Goal: Task Accomplishment & Management: Use online tool/utility

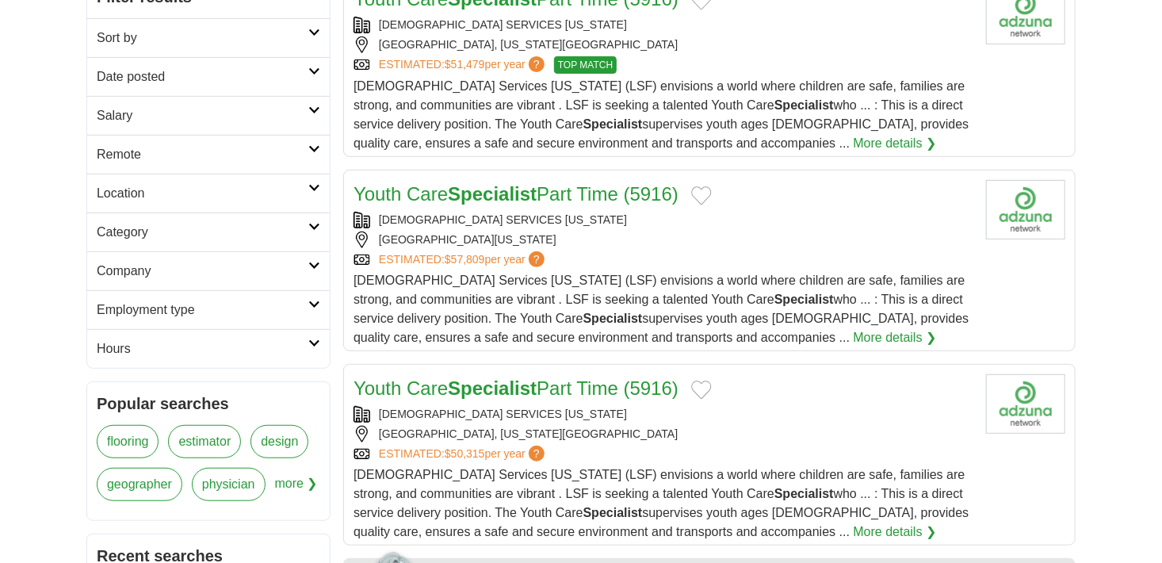
scroll to position [317, 0]
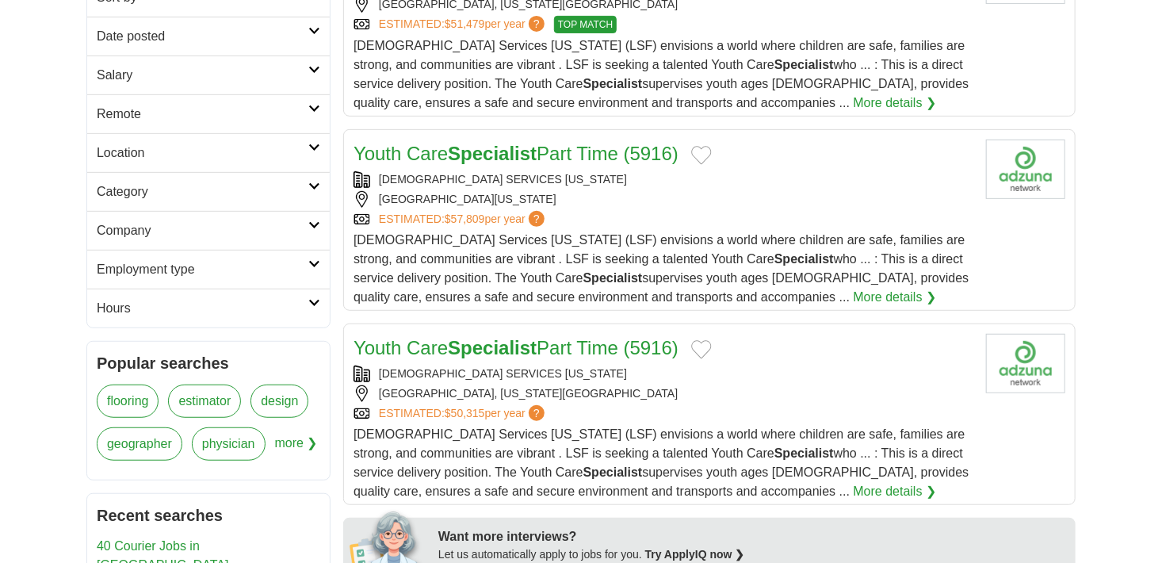
click at [311, 299] on icon at bounding box center [314, 303] width 12 height 8
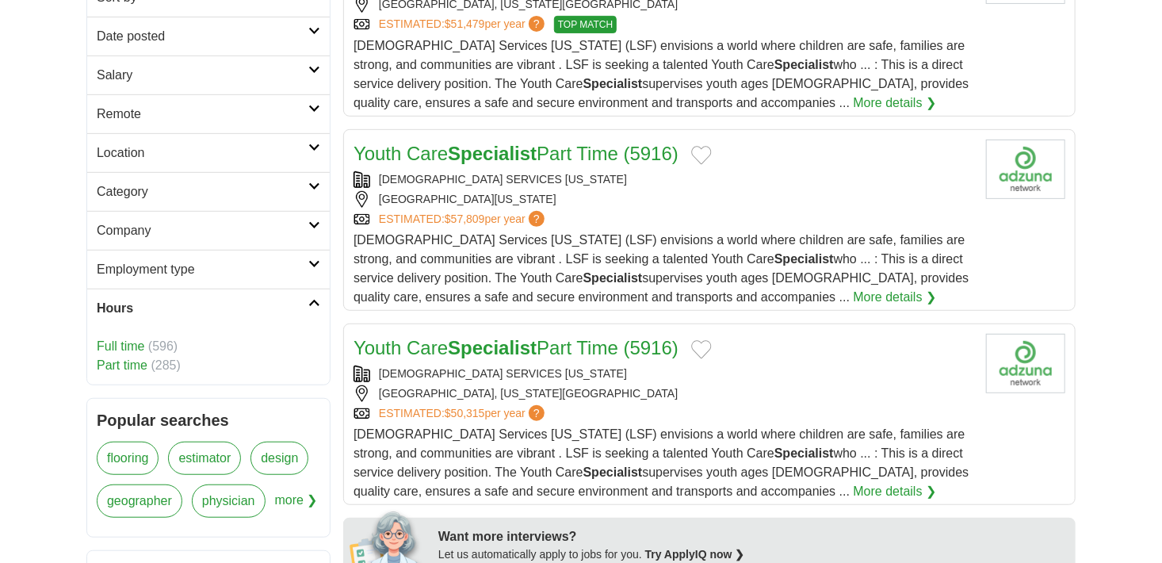
click at [134, 363] on link "Part time" at bounding box center [122, 364] width 51 height 13
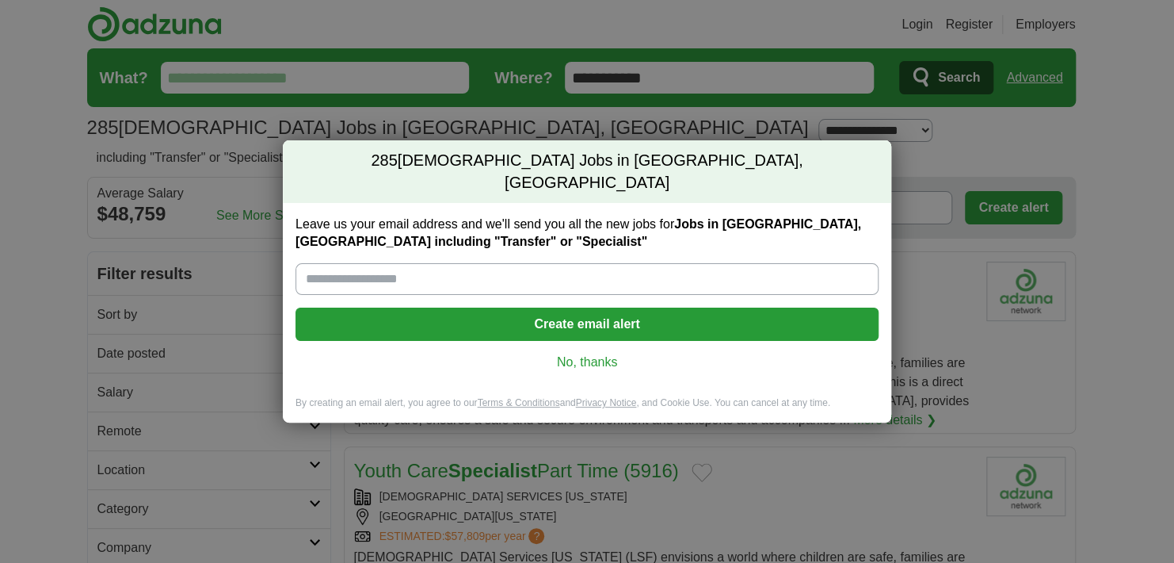
click at [524, 265] on input "Leave us your email address and we'll send you all the new jobs for Jobs in Sam…" at bounding box center [587, 279] width 583 height 32
type input "**********"
click at [599, 310] on button "Create email alert" at bounding box center [587, 323] width 583 height 33
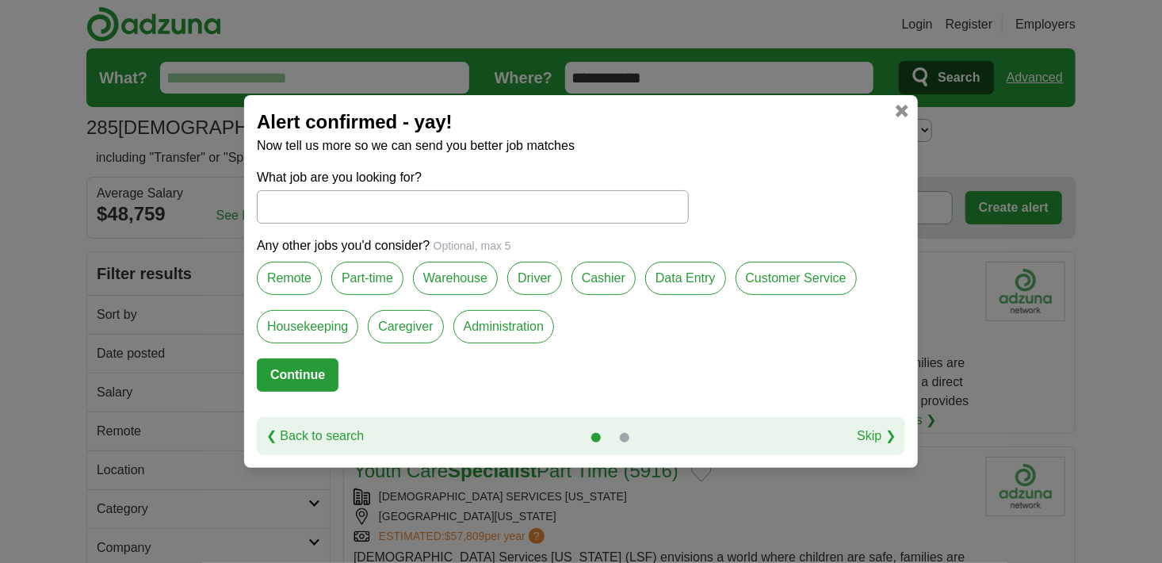
click at [457, 223] on input "What job are you looking for?" at bounding box center [473, 206] width 432 height 33
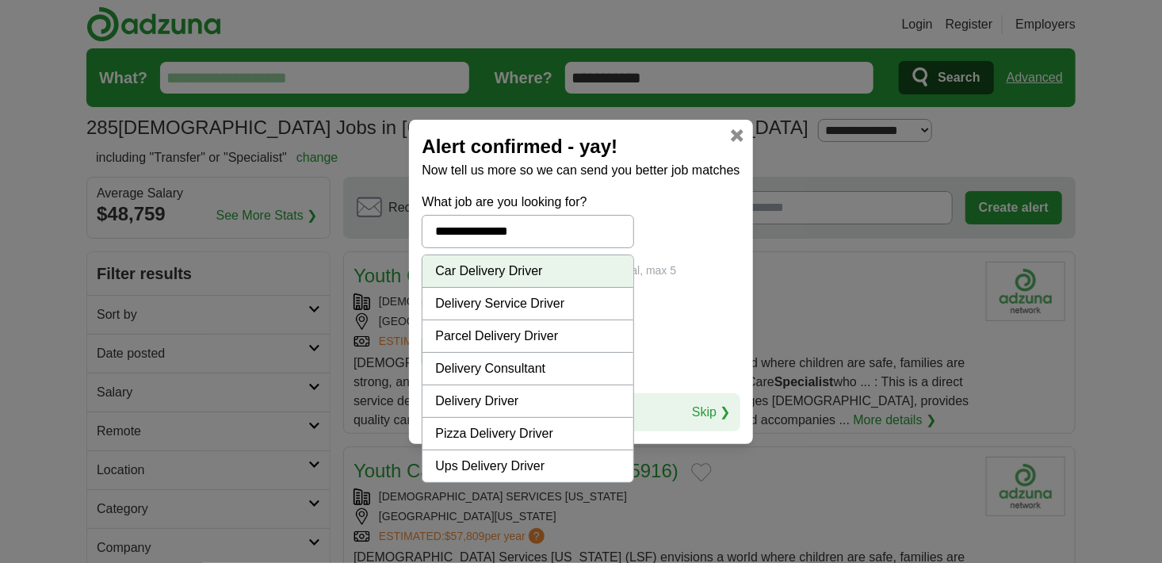
click at [483, 399] on li "Delivery Driver" at bounding box center [527, 401] width 210 height 32
type input "**********"
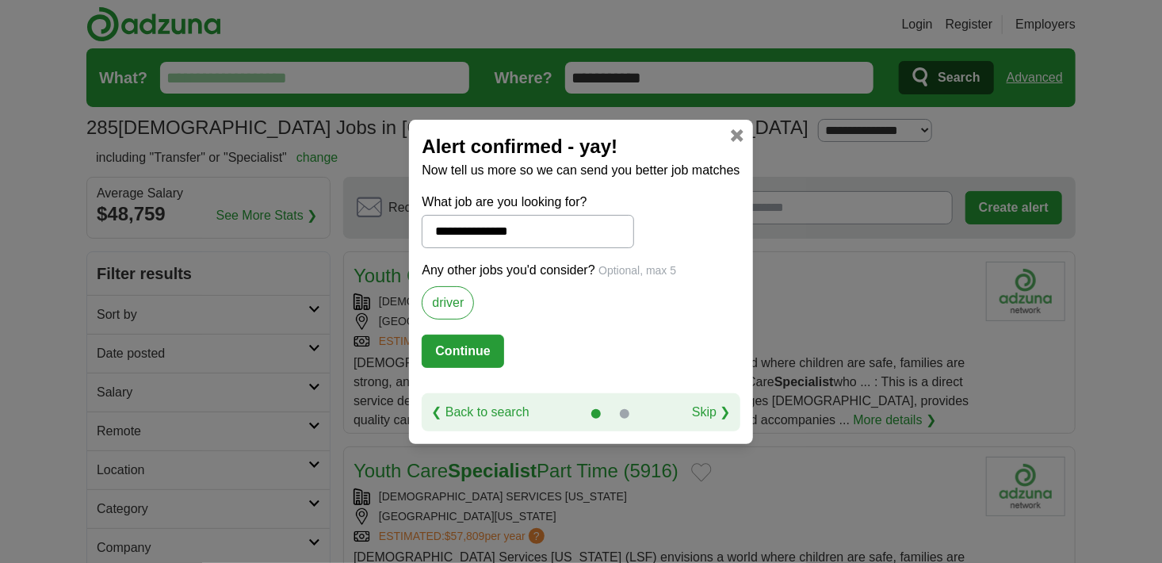
click at [470, 344] on button "Continue" at bounding box center [463, 350] width 82 height 33
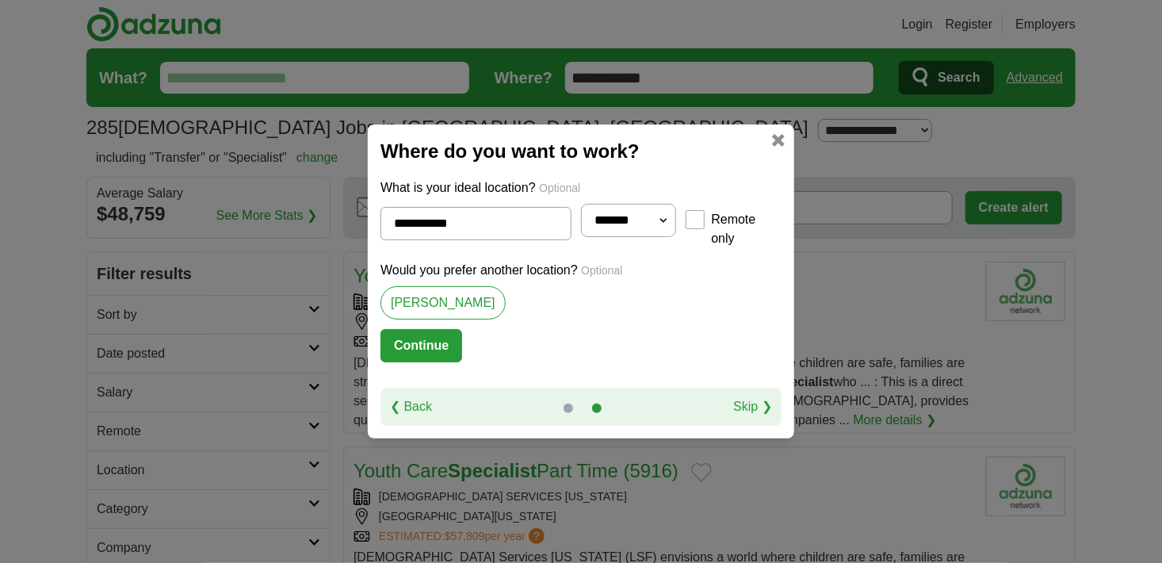
click at [389, 336] on button "Continue" at bounding box center [421, 345] width 82 height 33
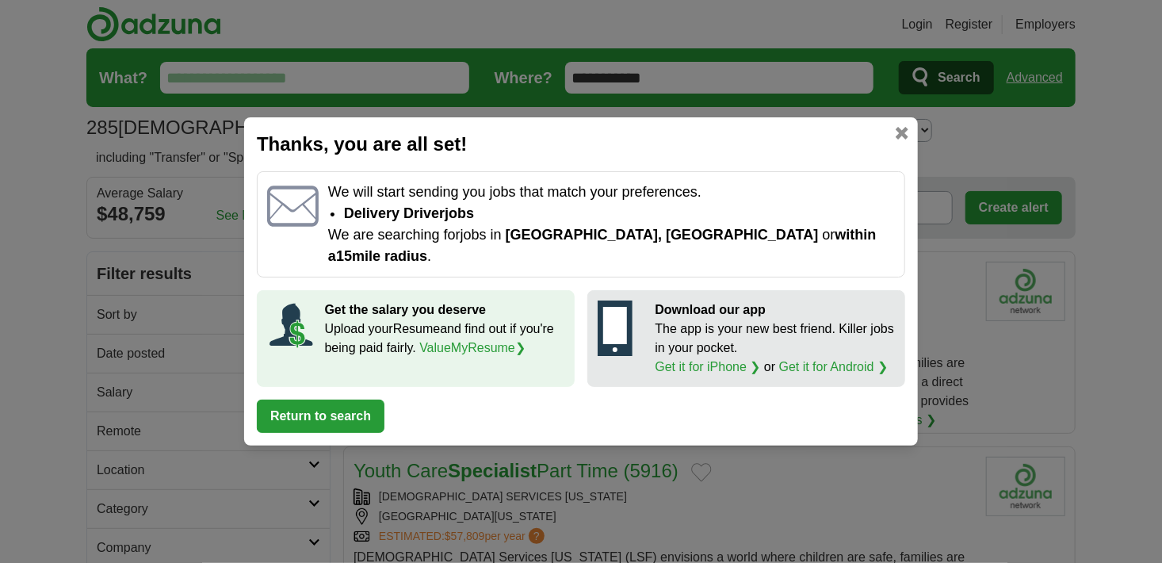
click at [330, 400] on button "Return to search" at bounding box center [321, 415] width 128 height 33
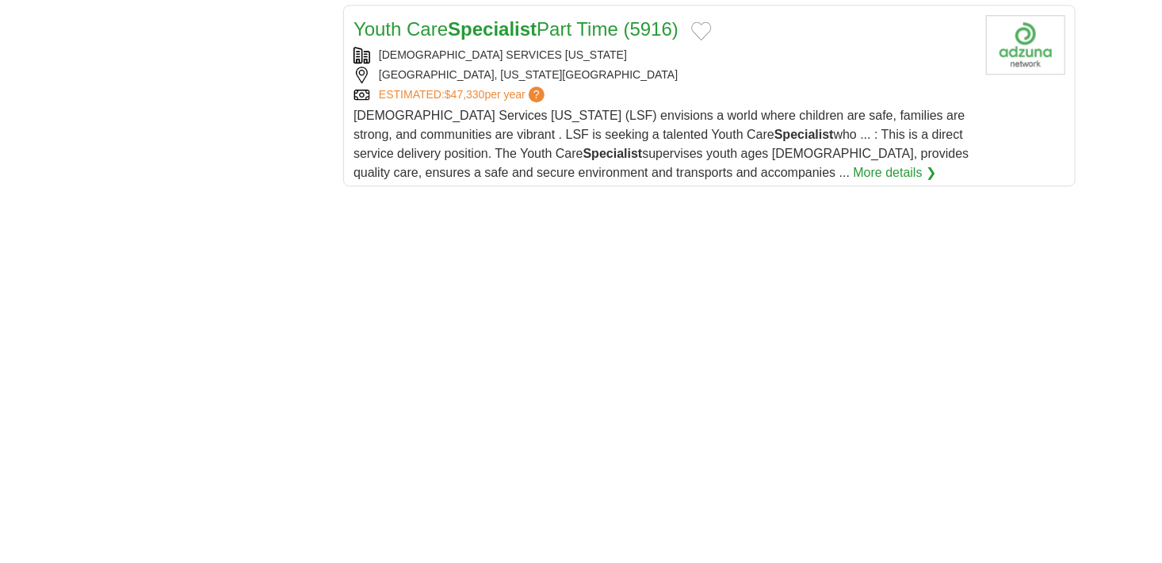
scroll to position [2298, 0]
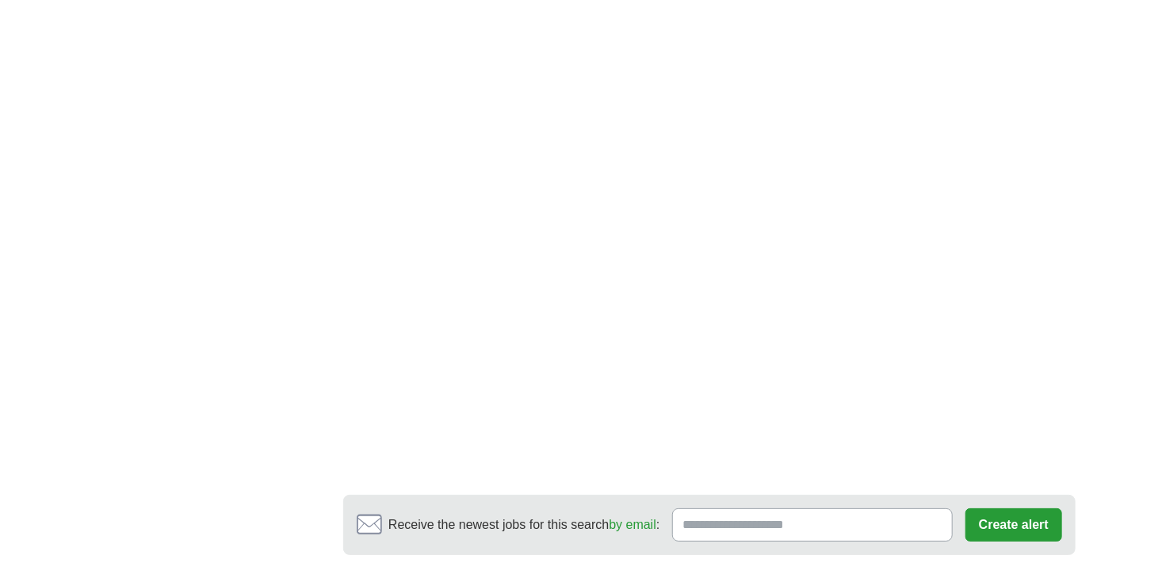
scroll to position [2852, 0]
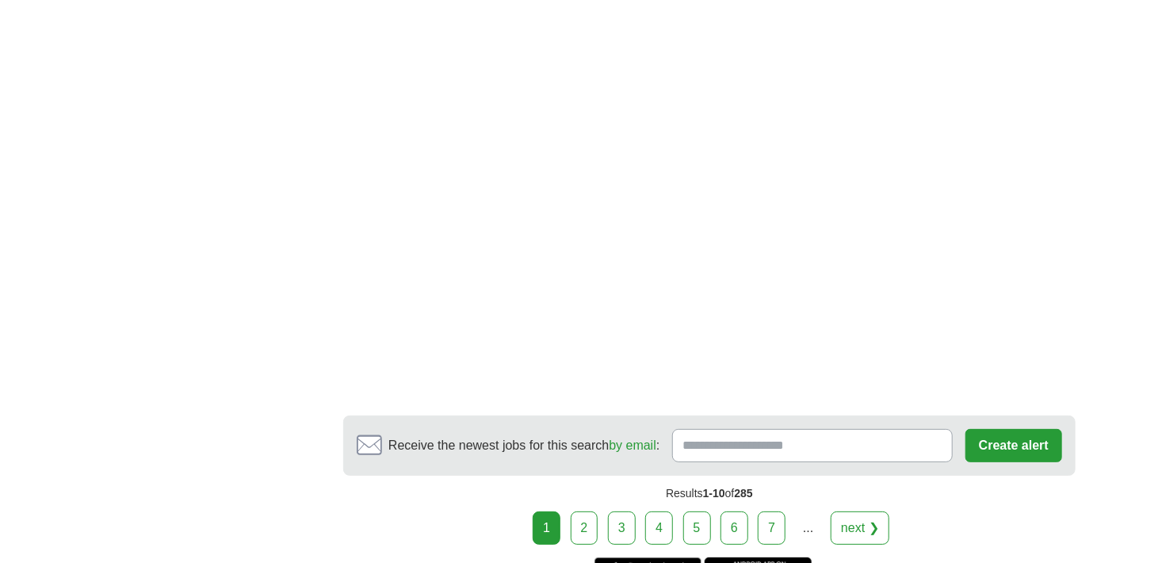
click at [588, 521] on link "2" at bounding box center [584, 527] width 28 height 33
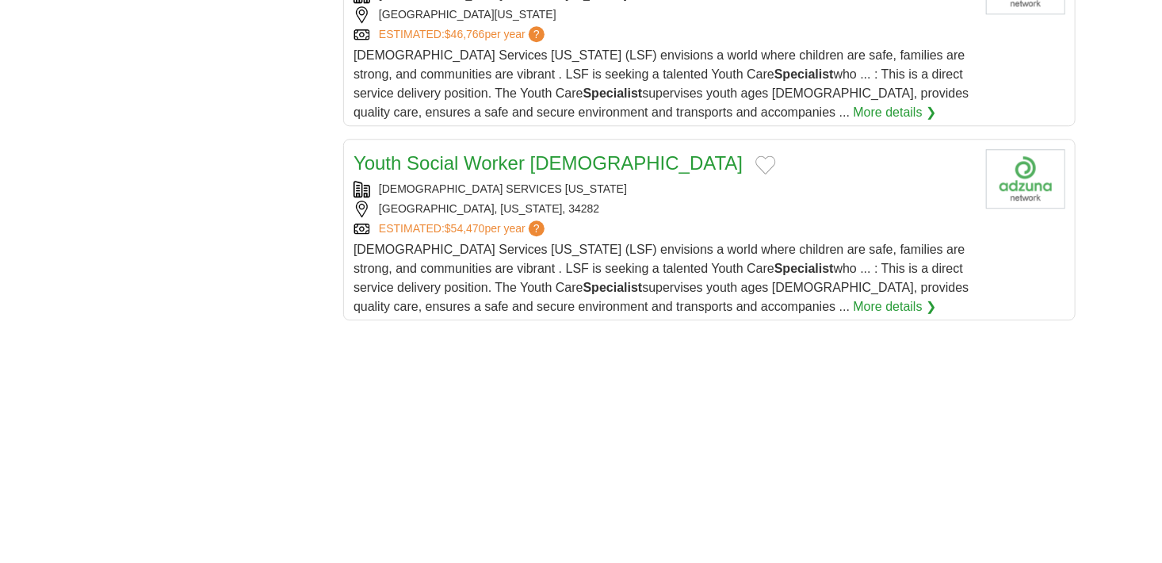
scroll to position [2060, 0]
